Goal: Transaction & Acquisition: Purchase product/service

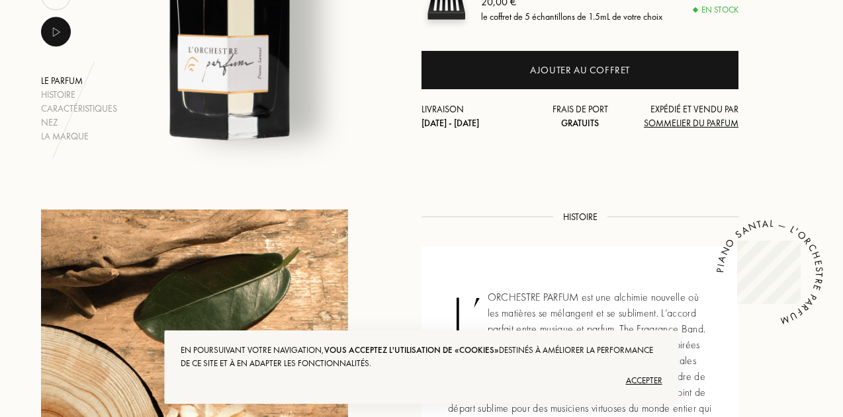
scroll to position [291, 0]
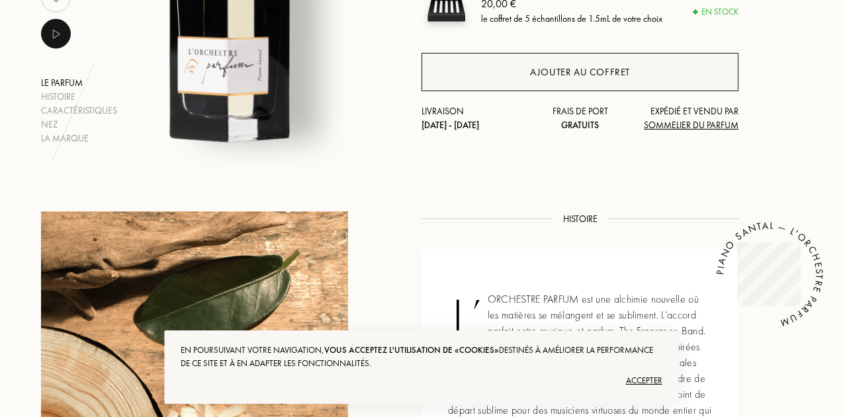
click at [625, 74] on div "Ajouter au coffret" at bounding box center [580, 72] width 100 height 15
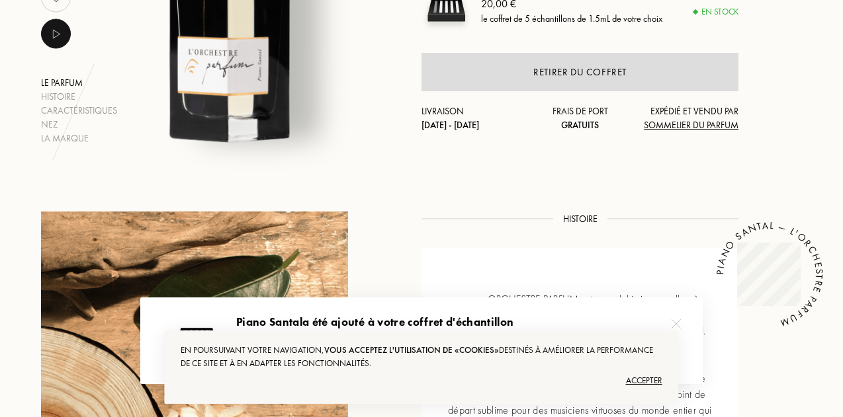
click at [640, 377] on div "Accepter" at bounding box center [421, 380] width 481 height 21
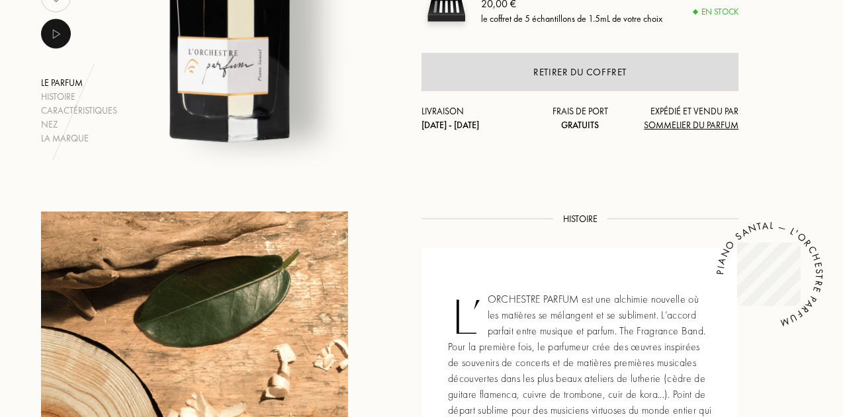
scroll to position [0, 0]
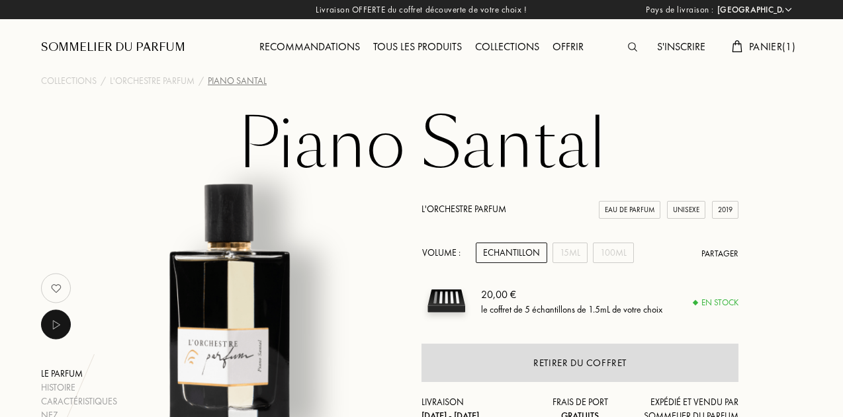
click at [754, 51] on span "Panier ( 1 )" at bounding box center [772, 47] width 46 height 14
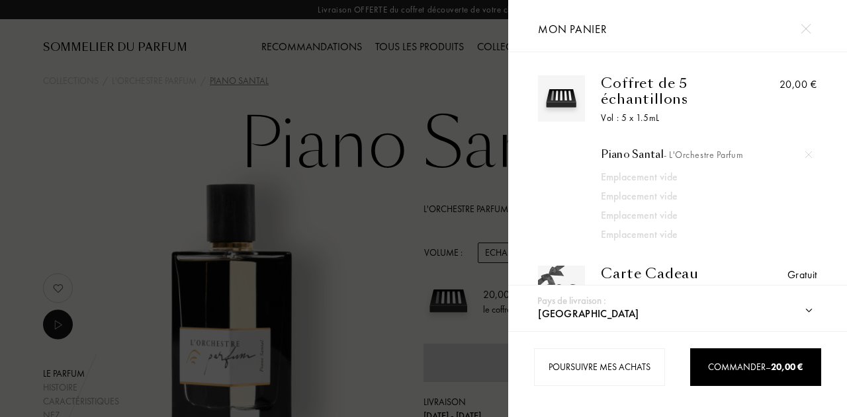
click at [808, 28] on img at bounding box center [806, 29] width 10 height 10
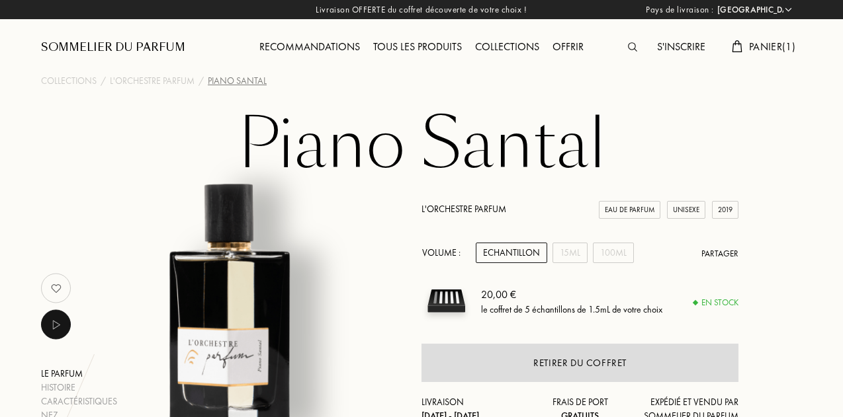
click at [790, 10] on select "Afghanistan Afrique du Sud Albanie Algérie Allemagne Andorre Angola Anguilla An…" at bounding box center [753, 9] width 79 height 13
select select "CA"
click at [714, 3] on select "Afghanistan Afrique du Sud Albanie Algérie Allemagne Andorre Angola Anguilla An…" at bounding box center [753, 9] width 79 height 13
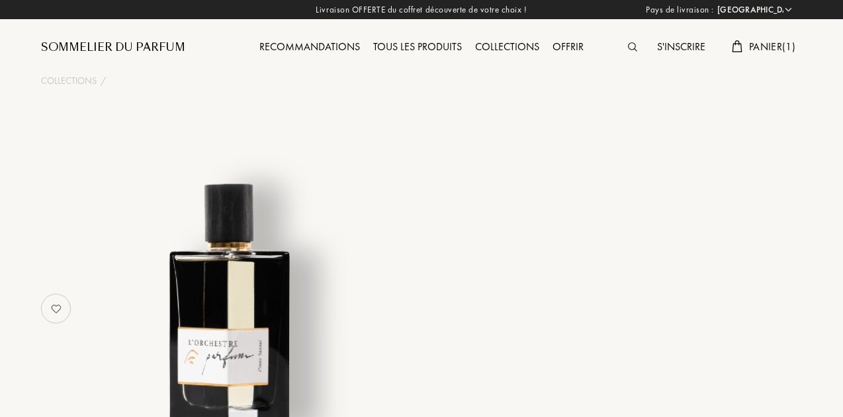
select select "CA"
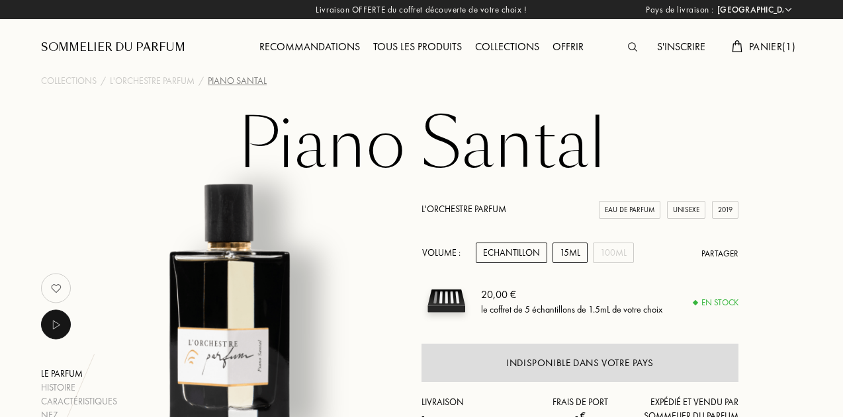
click at [582, 252] on div "15mL" at bounding box center [569, 253] width 35 height 21
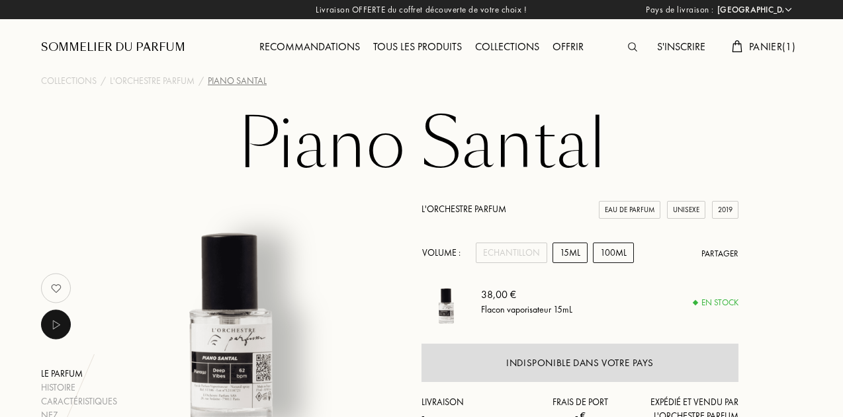
click at [613, 248] on div "100mL" at bounding box center [613, 253] width 41 height 21
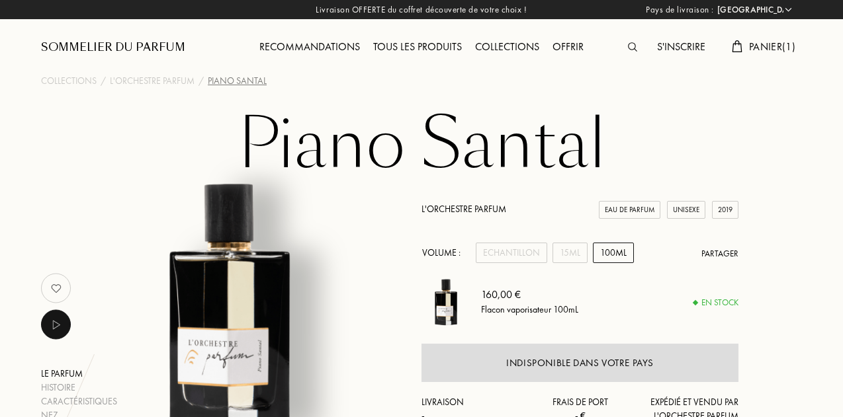
click at [474, 261] on div "Volume : Echantillon 15mL 100mL Partager" at bounding box center [579, 253] width 317 height 21
click at [500, 253] on div "Echantillon" at bounding box center [511, 253] width 71 height 21
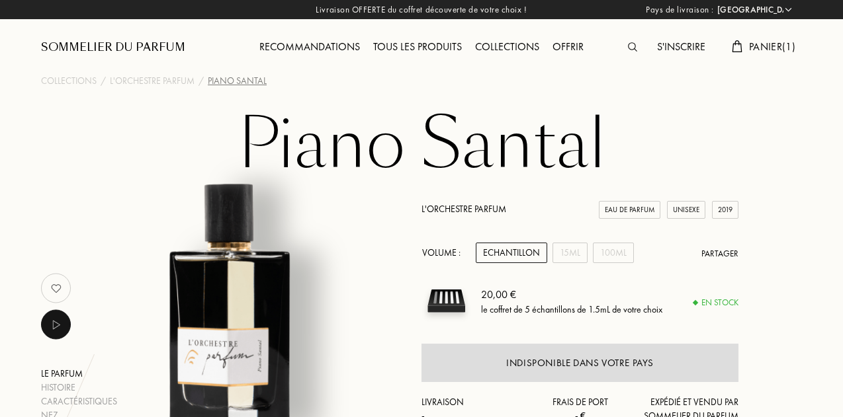
click at [441, 210] on link "L'Orchestre Parfum" at bounding box center [463, 209] width 85 height 12
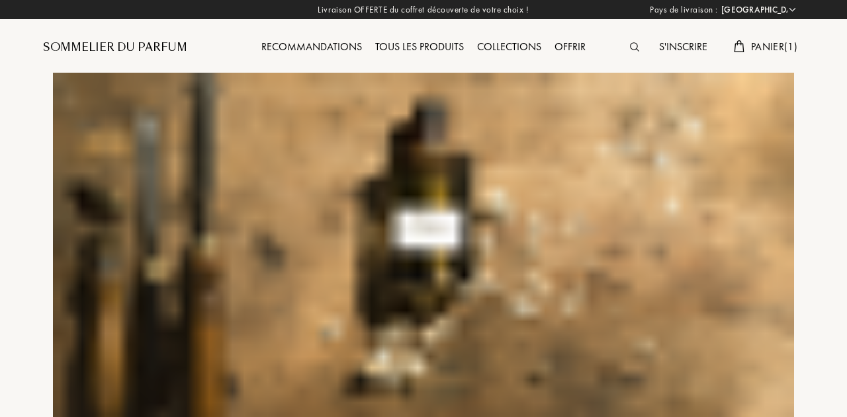
select select "CA"
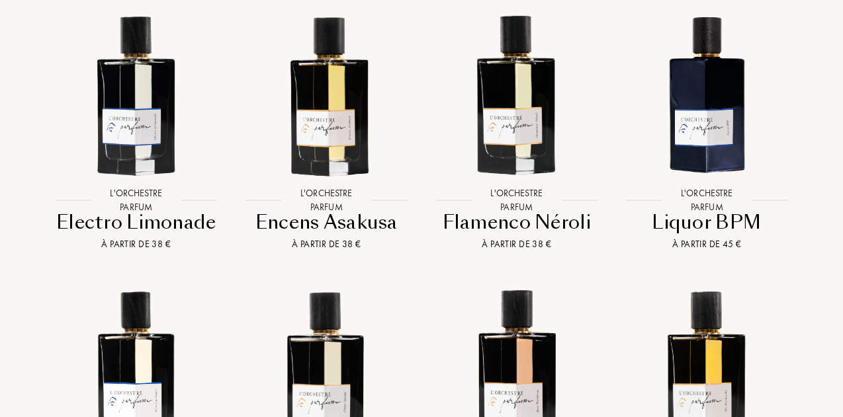
scroll to position [1324, 0]
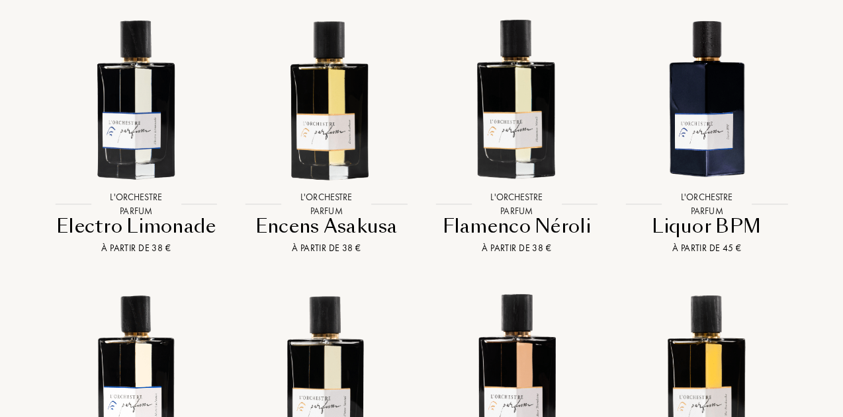
click at [566, 225] on div "Flamenco Néroli" at bounding box center [517, 227] width 180 height 26
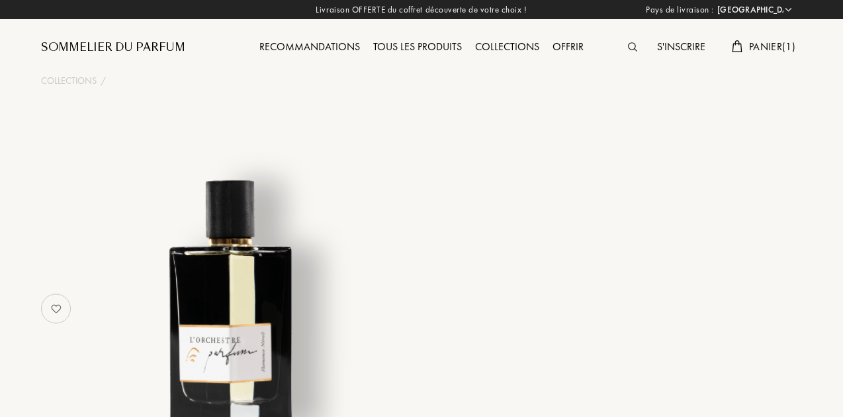
select select "CA"
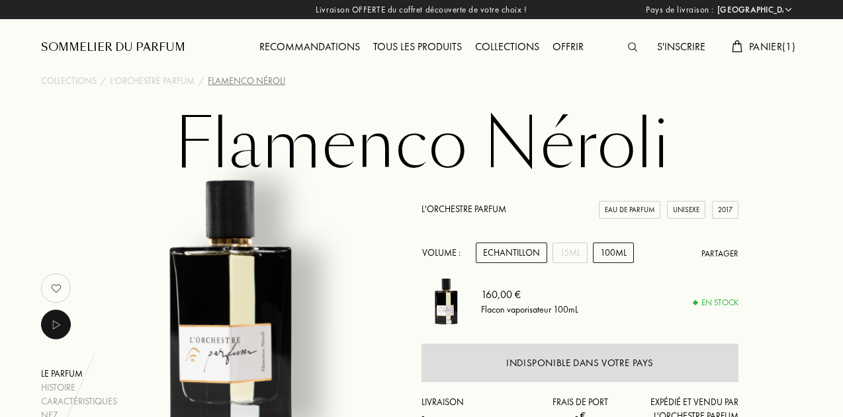
click at [507, 252] on div "Echantillon" at bounding box center [511, 253] width 71 height 21
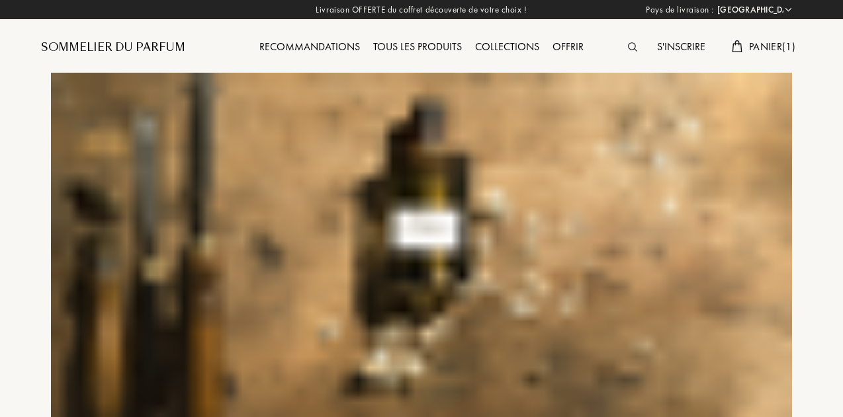
select select "CA"
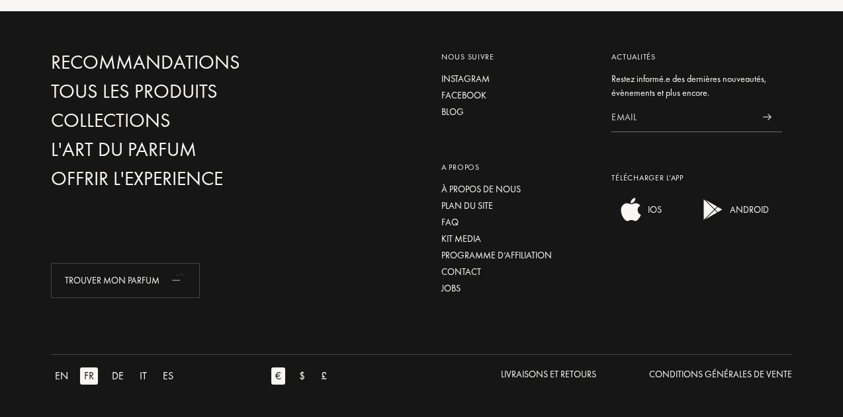
scroll to position [986, 0]
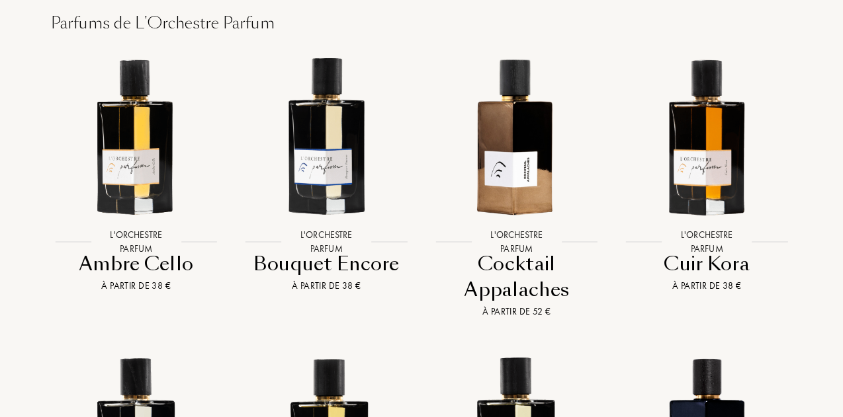
click at [393, 262] on div "Bouquet Encore" at bounding box center [327, 264] width 180 height 26
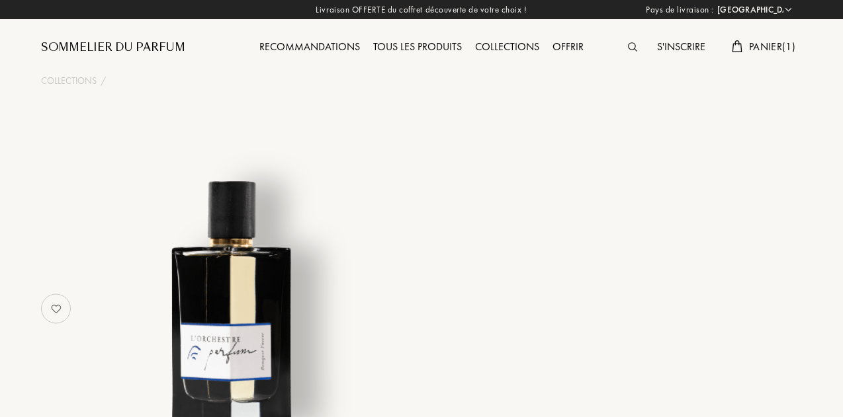
select select "CA"
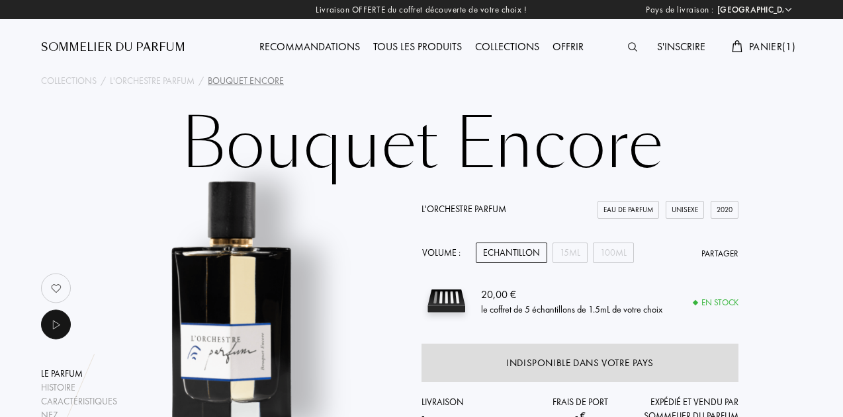
click at [502, 252] on div "Echantillon" at bounding box center [511, 253] width 71 height 21
click at [752, 50] on span "Panier ( 1 )" at bounding box center [772, 47] width 46 height 14
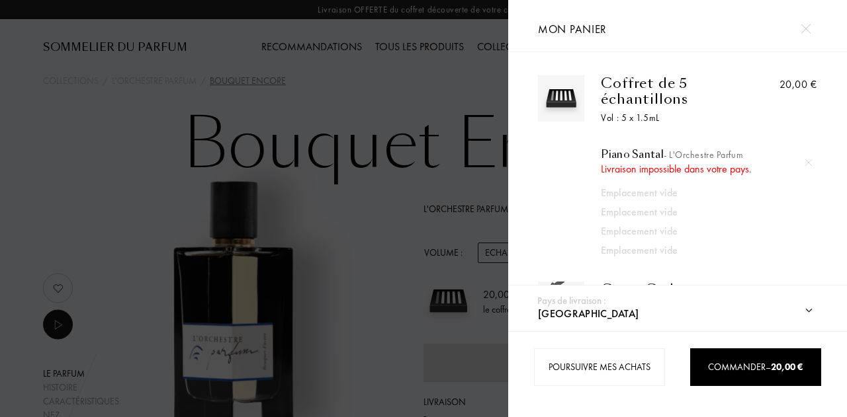
click at [650, 83] on div "Coffret de 5 échantillons" at bounding box center [674, 91] width 146 height 32
click at [808, 33] on img at bounding box center [806, 29] width 10 height 10
